Goal: Task Accomplishment & Management: Complete application form

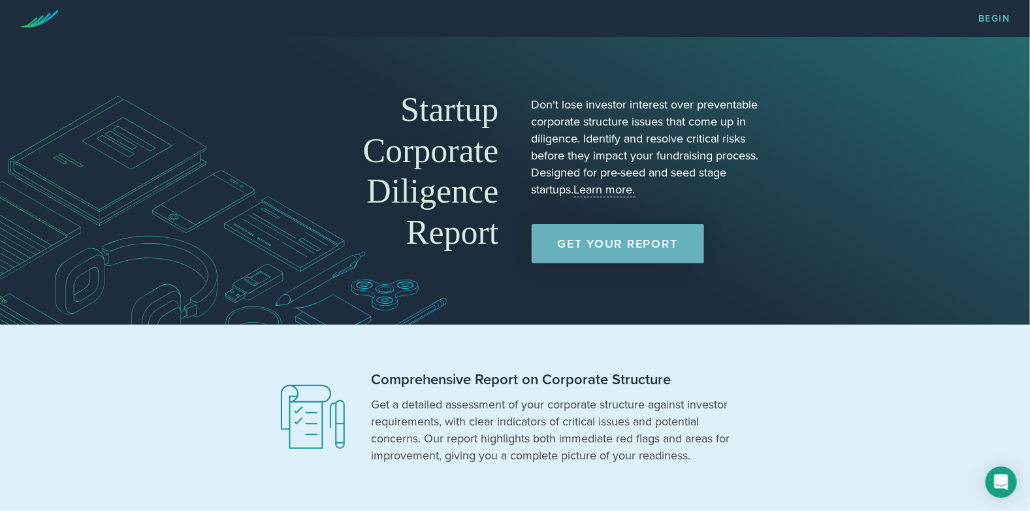
click at [600, 250] on link "Get Your Report" at bounding box center [618, 243] width 172 height 39
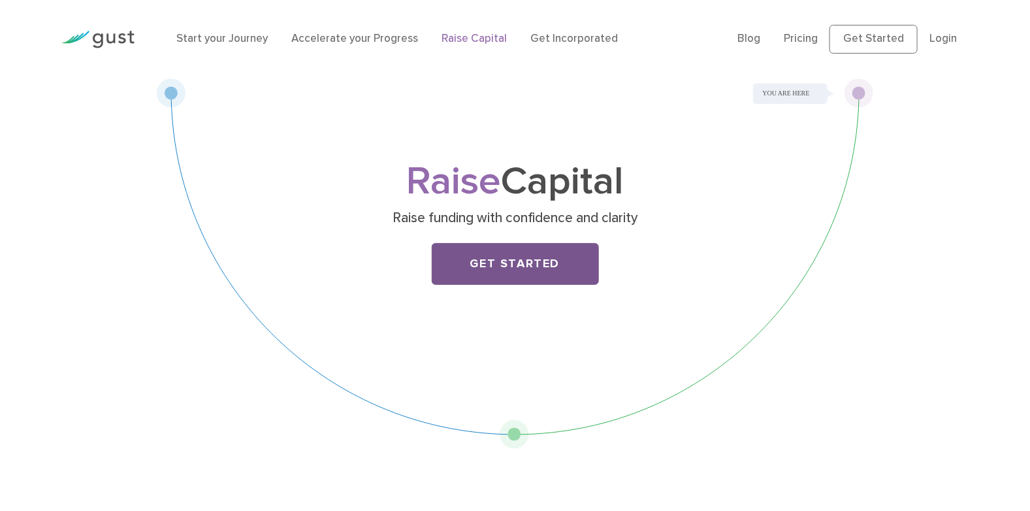
click at [542, 254] on link "Get Started" at bounding box center [515, 264] width 167 height 42
